Goal: Information Seeking & Learning: Understand process/instructions

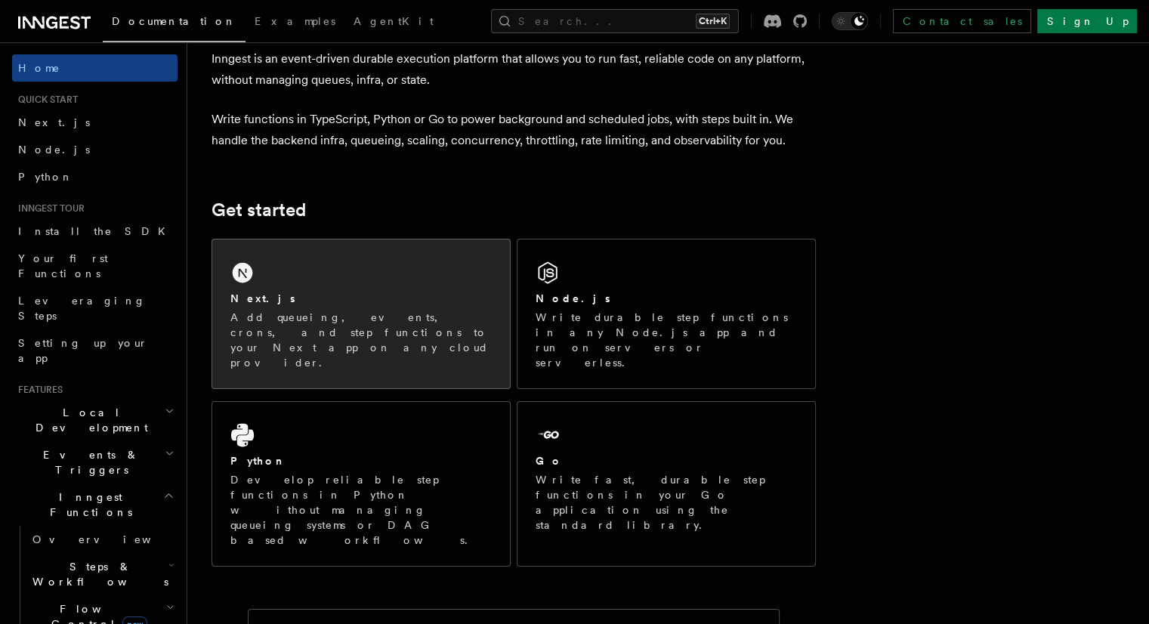
click at [308, 299] on div "Next.js" at bounding box center [360, 299] width 261 height 16
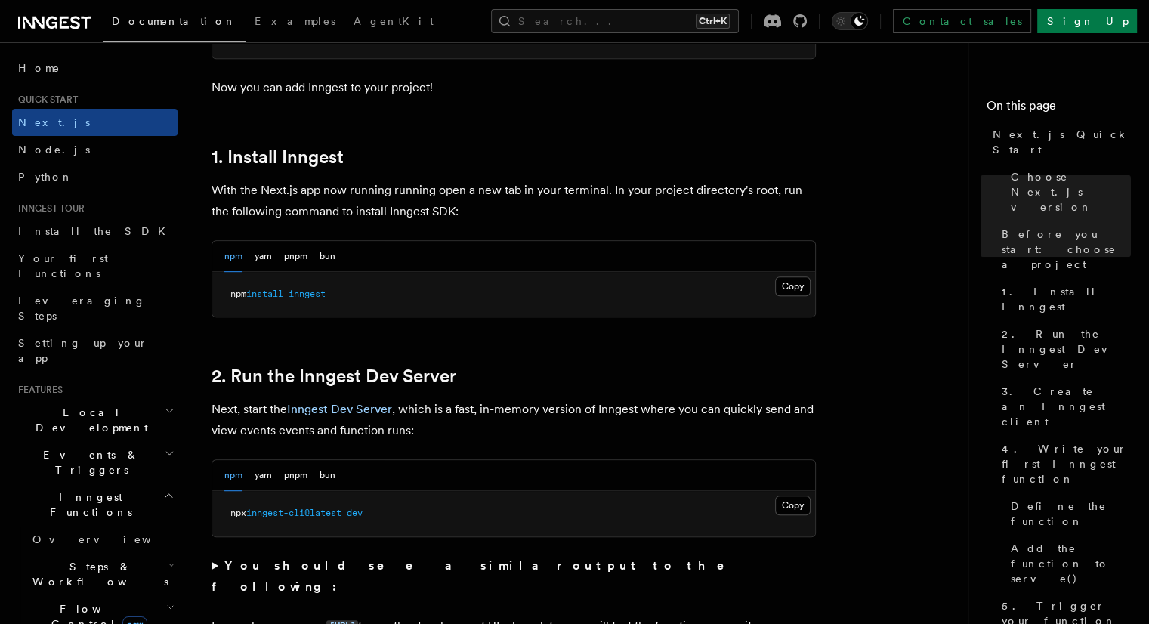
click at [339, 297] on pre "npm install inngest" at bounding box center [513, 294] width 603 height 45
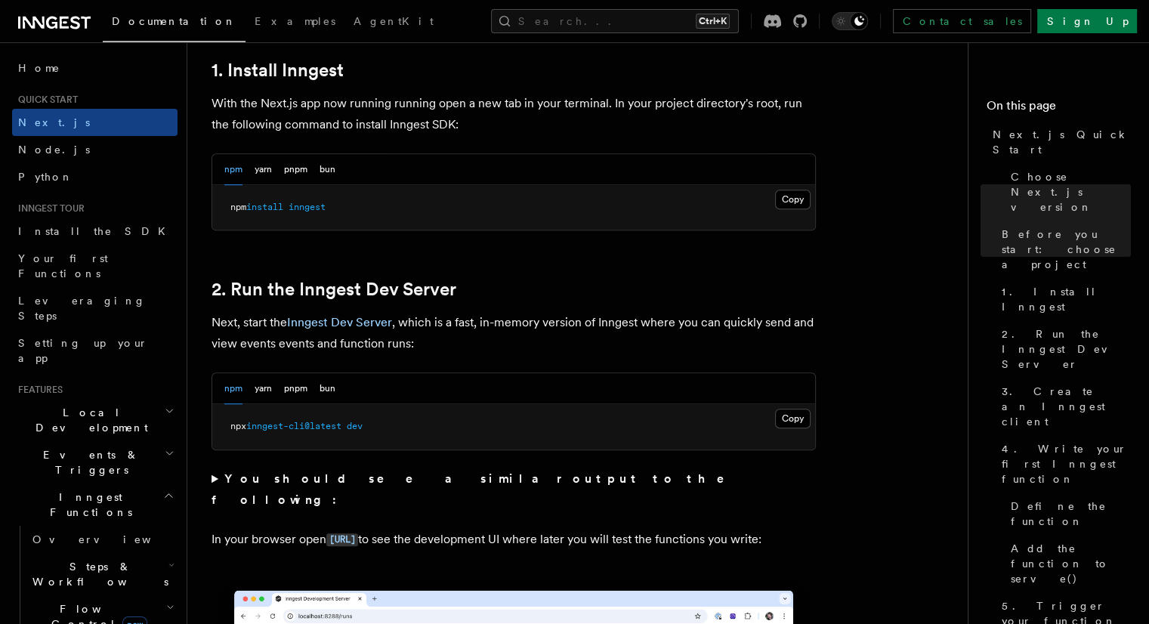
scroll to position [907, 0]
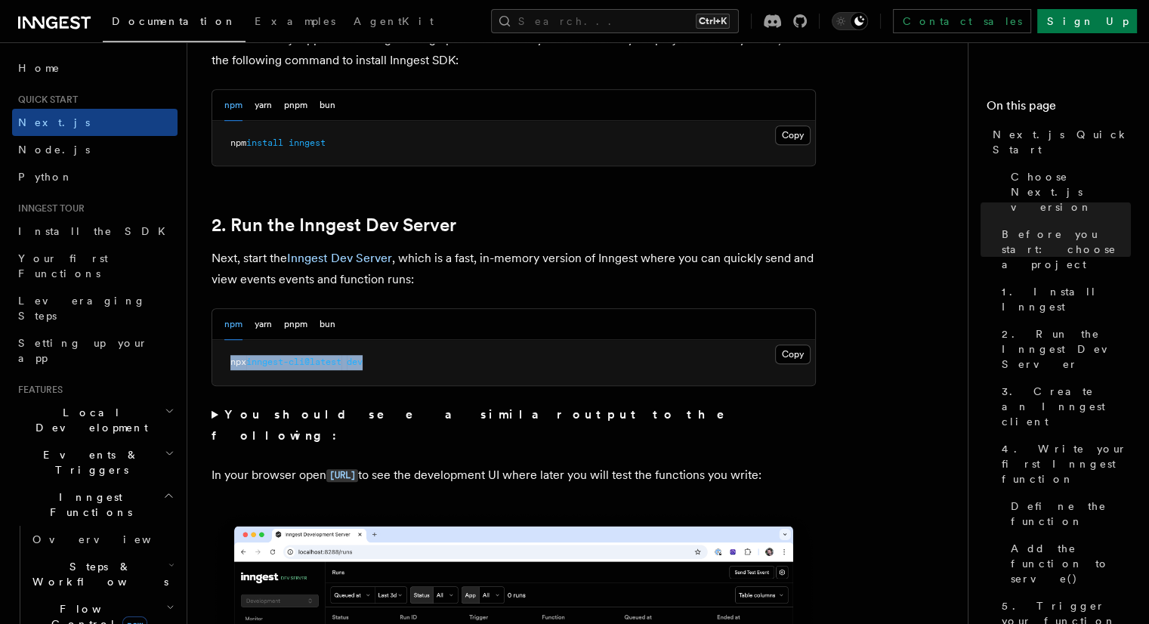
drag, startPoint x: 400, startPoint y: 370, endPoint x: 233, endPoint y: 367, distance: 167.0
click at [233, 367] on pre "npx inngest-cli@latest dev" at bounding box center [513, 362] width 603 height 45
copy span "npx inngest-cli@latest dev"
